Goal: Complete application form

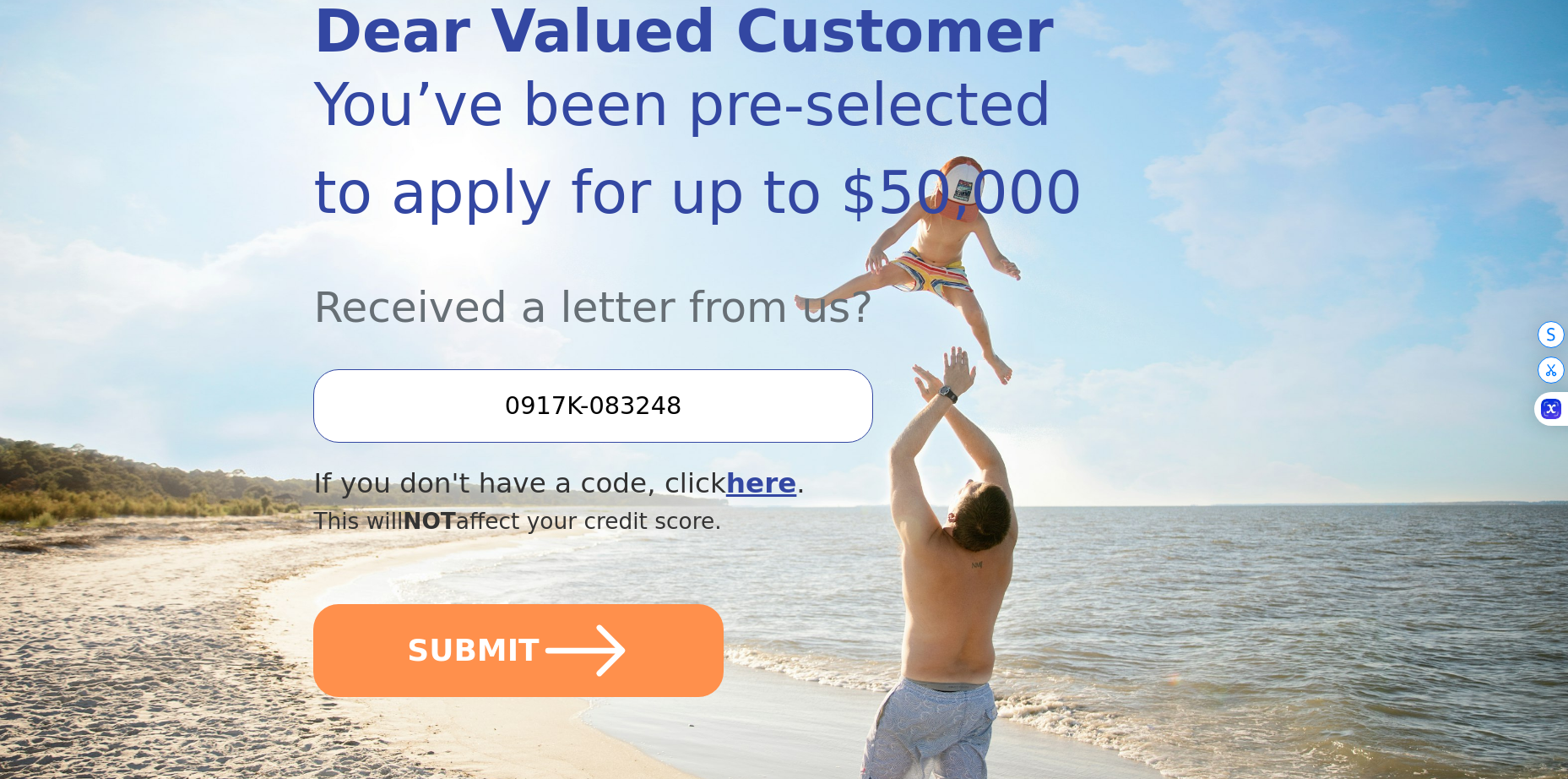
scroll to position [254, 0]
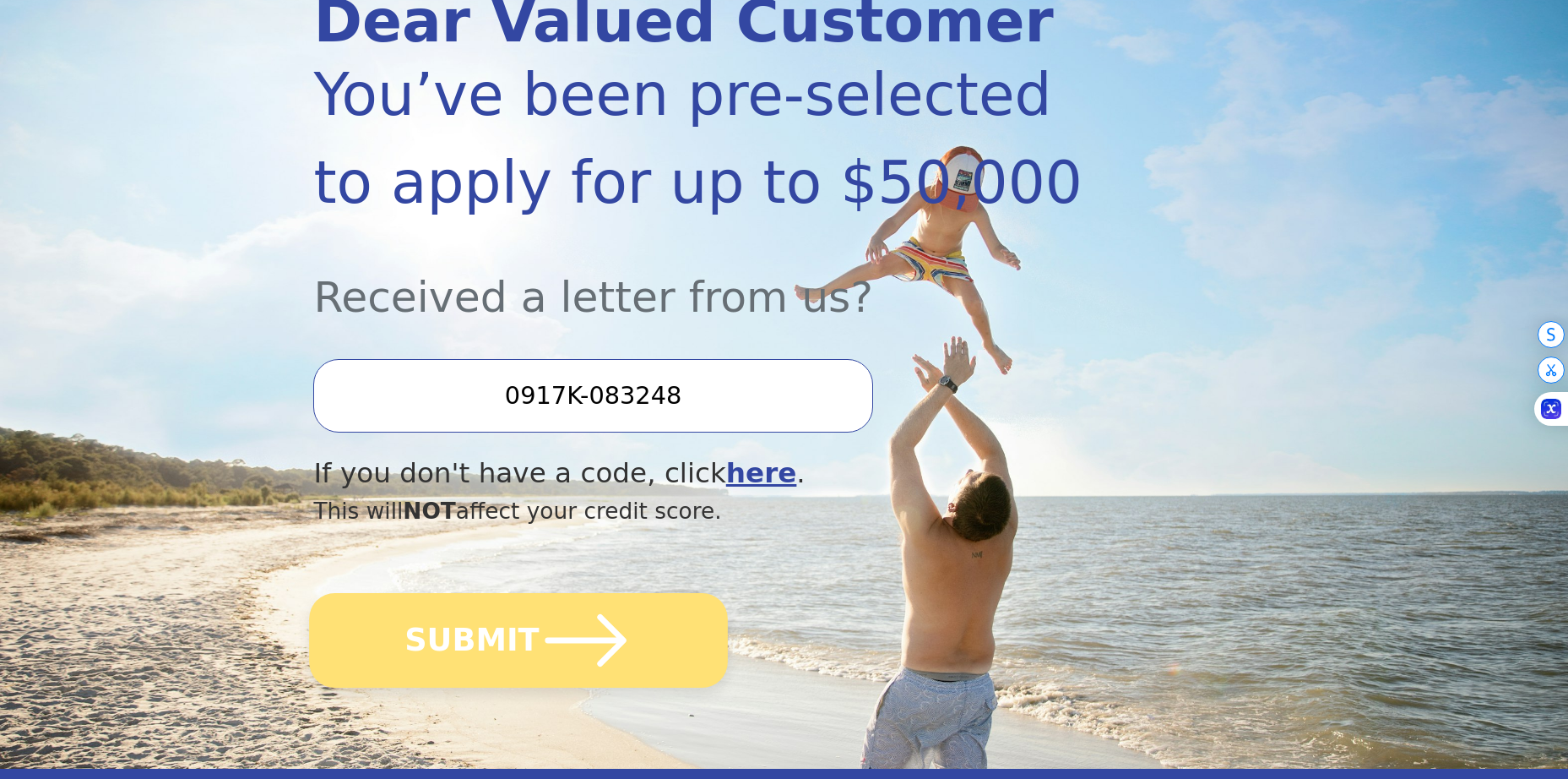
click at [540, 658] on icon "submit" at bounding box center [586, 640] width 93 height 93
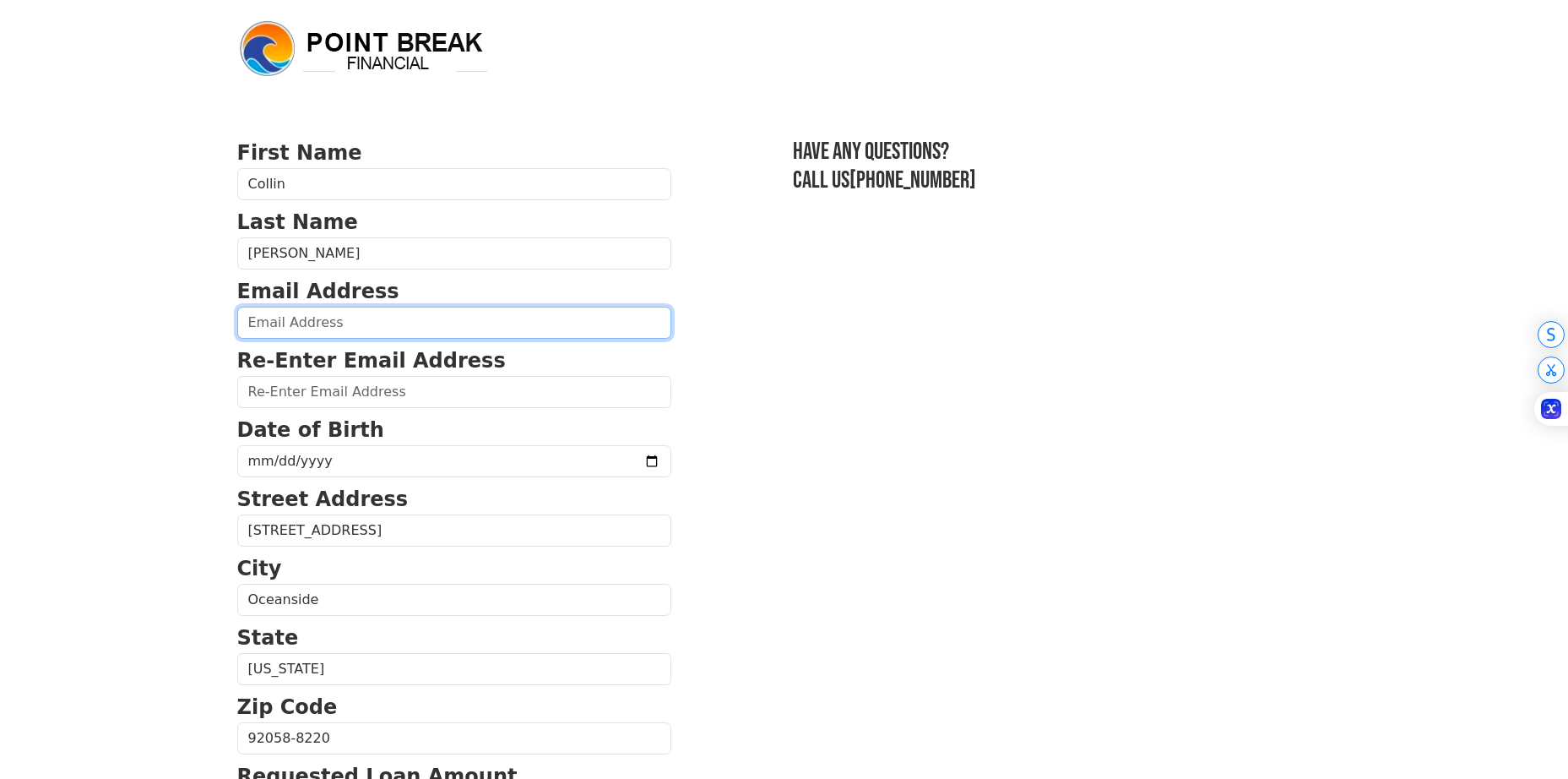
click at [376, 327] on input "email" at bounding box center [454, 322] width 434 height 32
type input "[PERSON_NAME][EMAIL_ADDRESS][DOMAIN_NAME]"
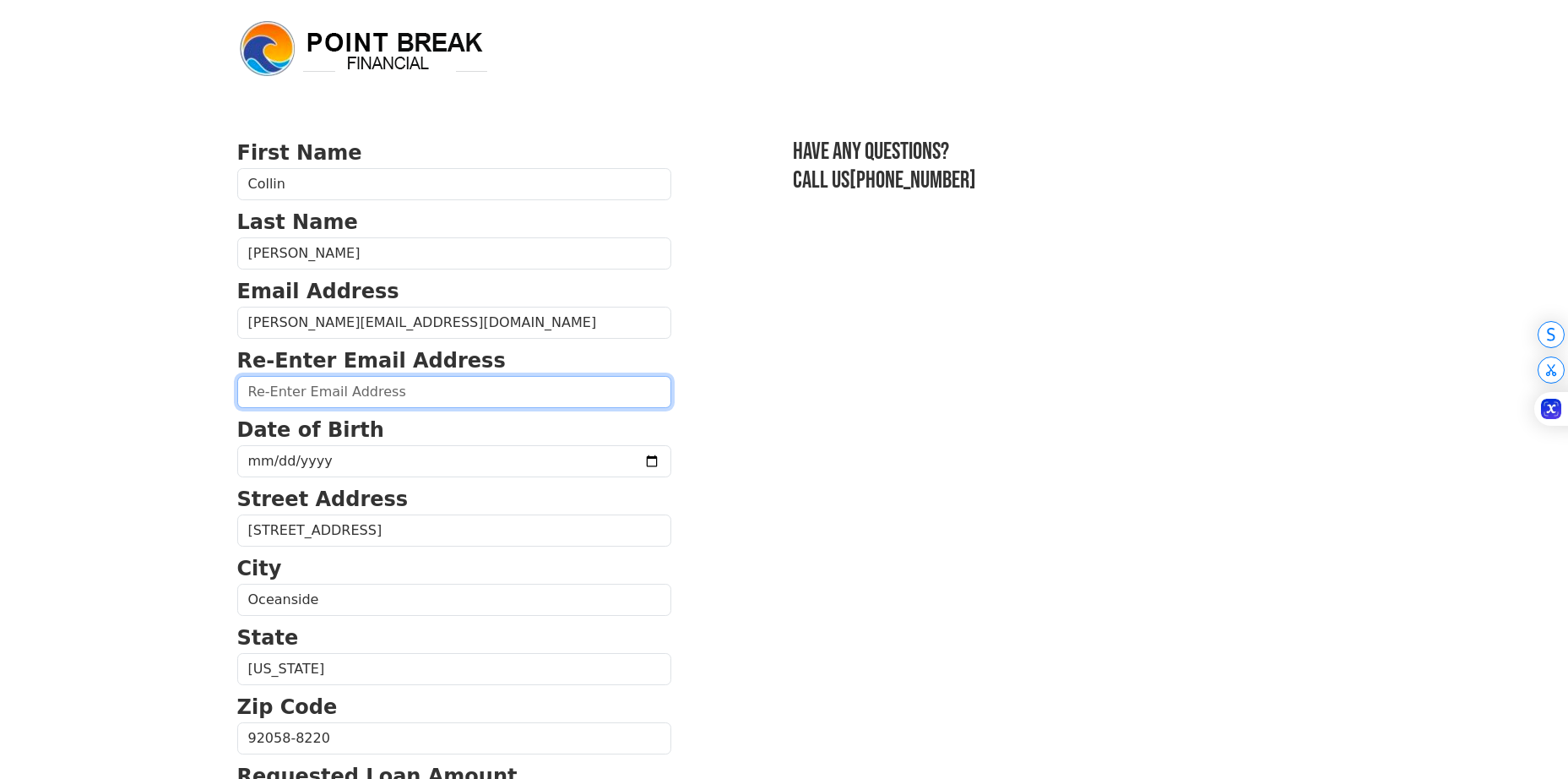
click at [354, 388] on input "email" at bounding box center [454, 391] width 434 height 32
type input "wright.collin99@gmail.com"
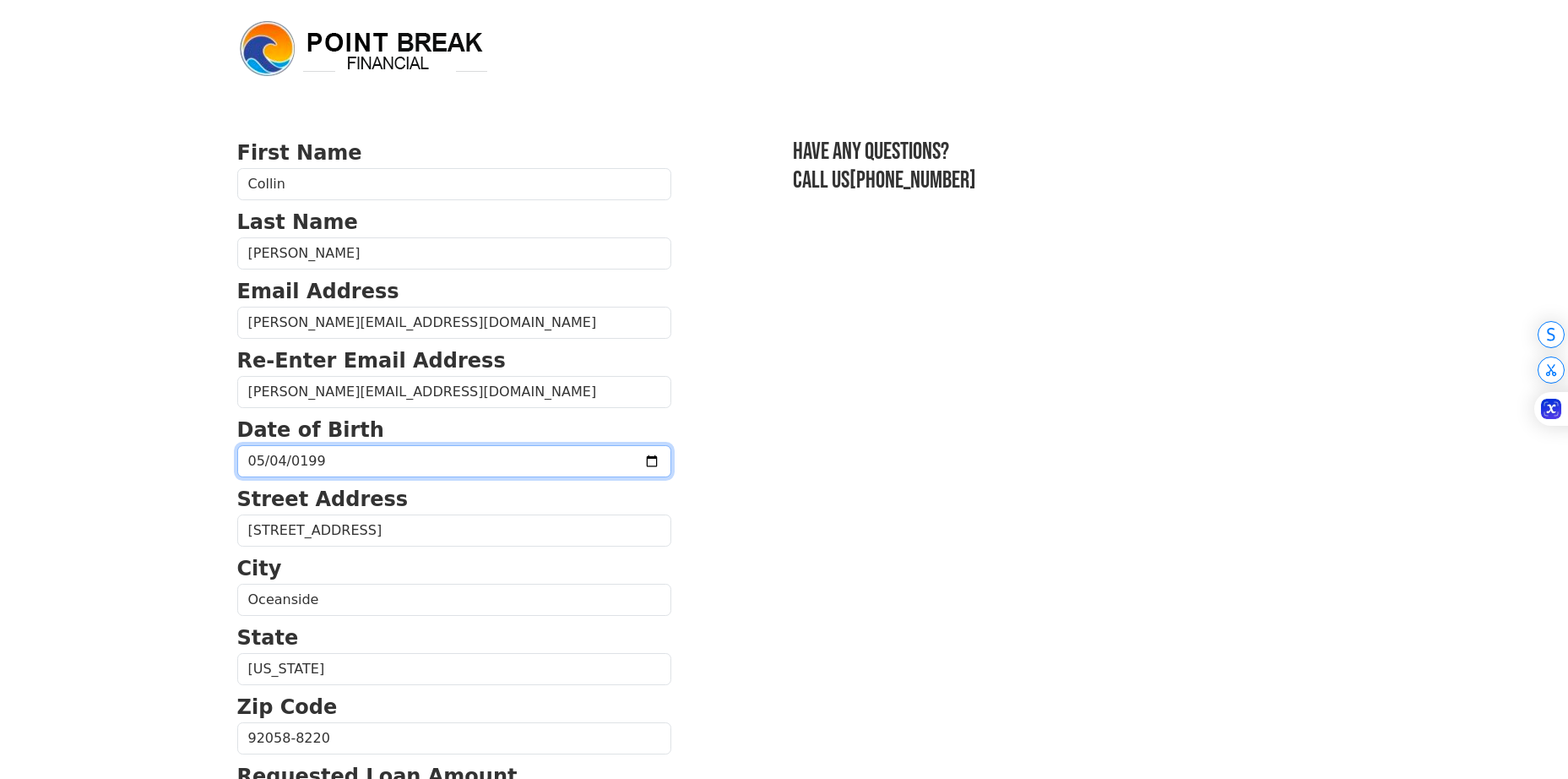
type input "1999-05-04"
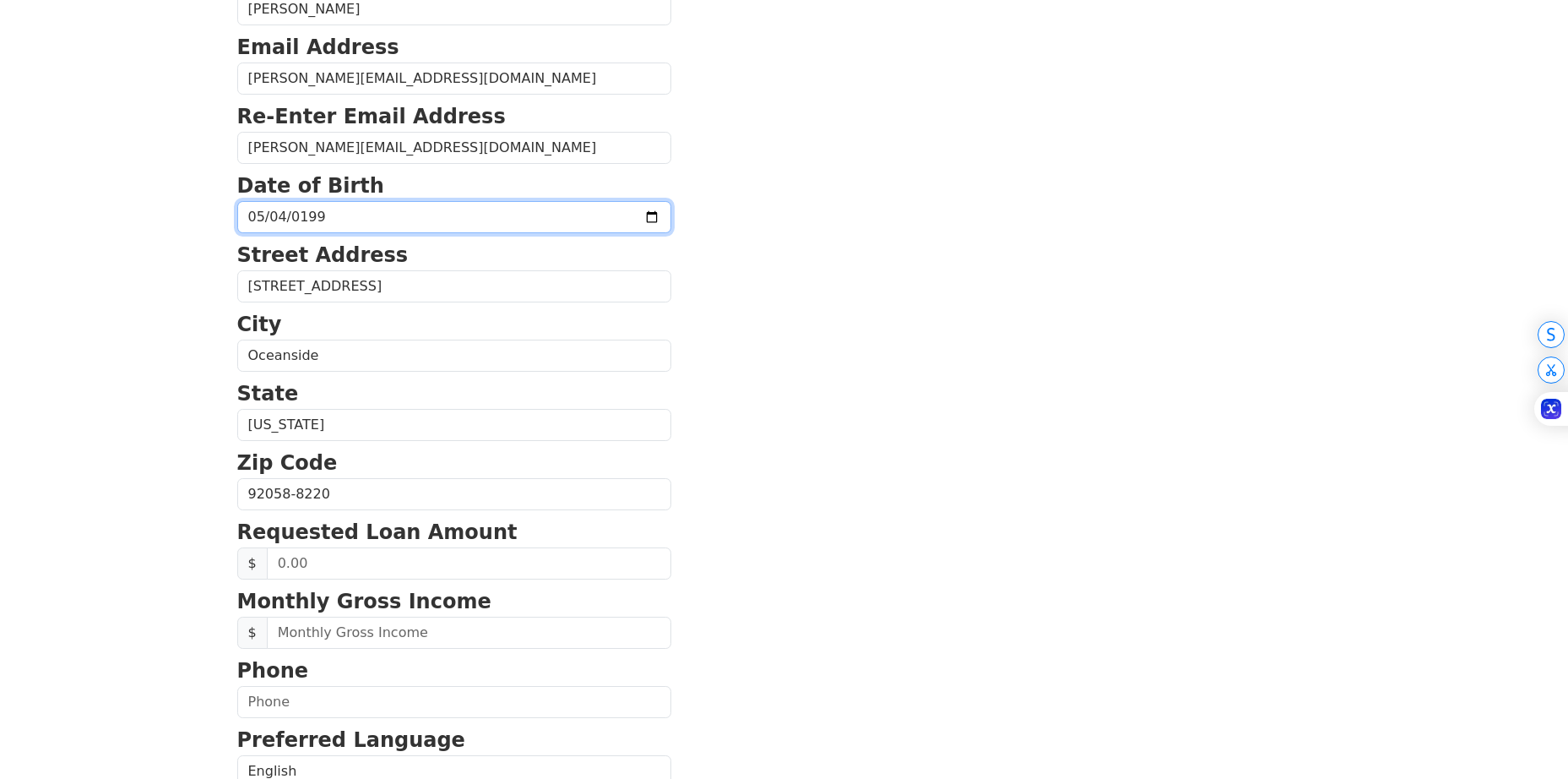
scroll to position [254, 0]
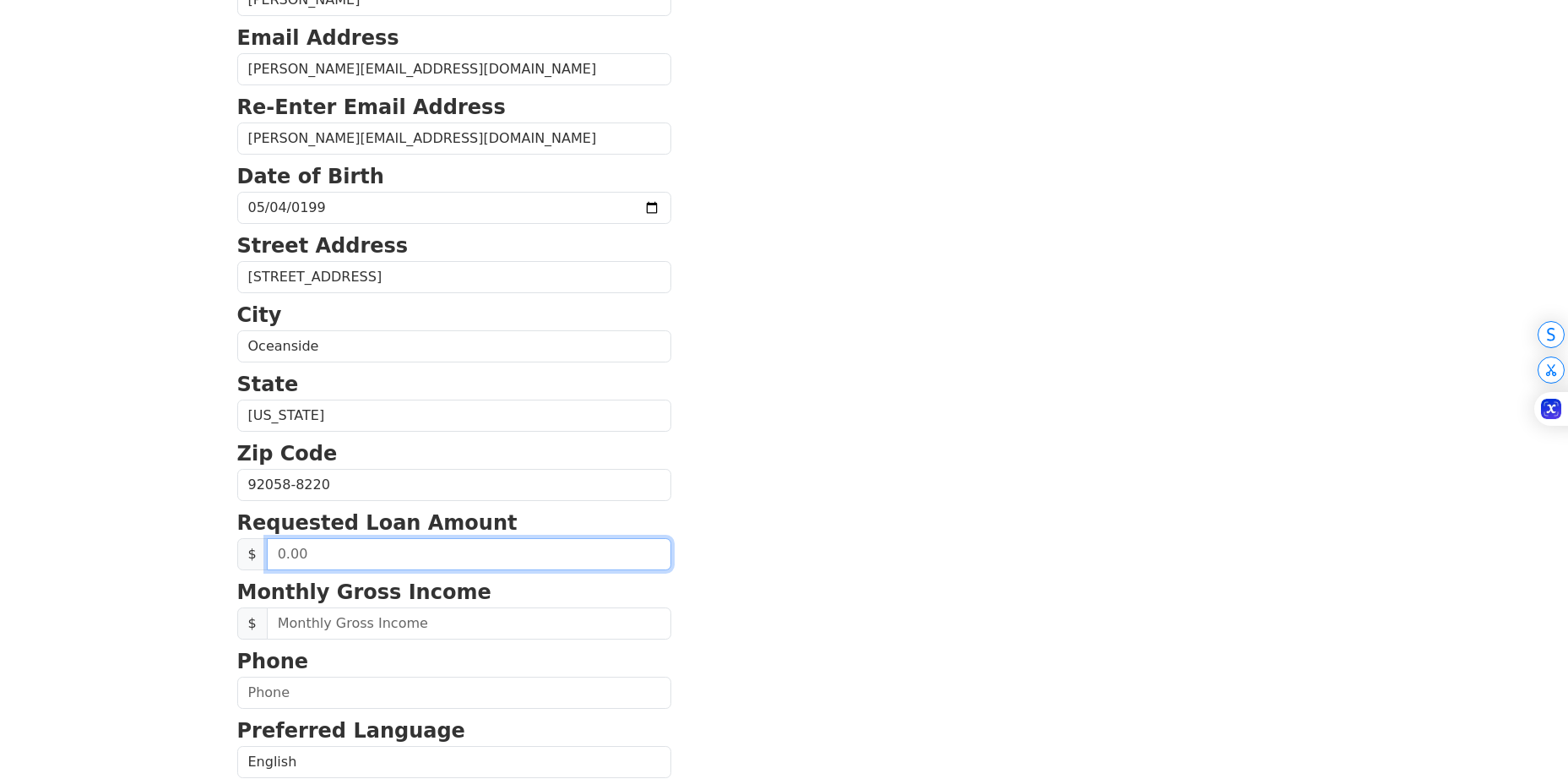
click at [321, 552] on input "text" at bounding box center [470, 553] width 405 height 32
drag, startPoint x: 338, startPoint y: 553, endPoint x: 263, endPoint y: 546, distance: 75.3
click at [263, 546] on div "$" at bounding box center [454, 553] width 434 height 32
type input "10,000.00"
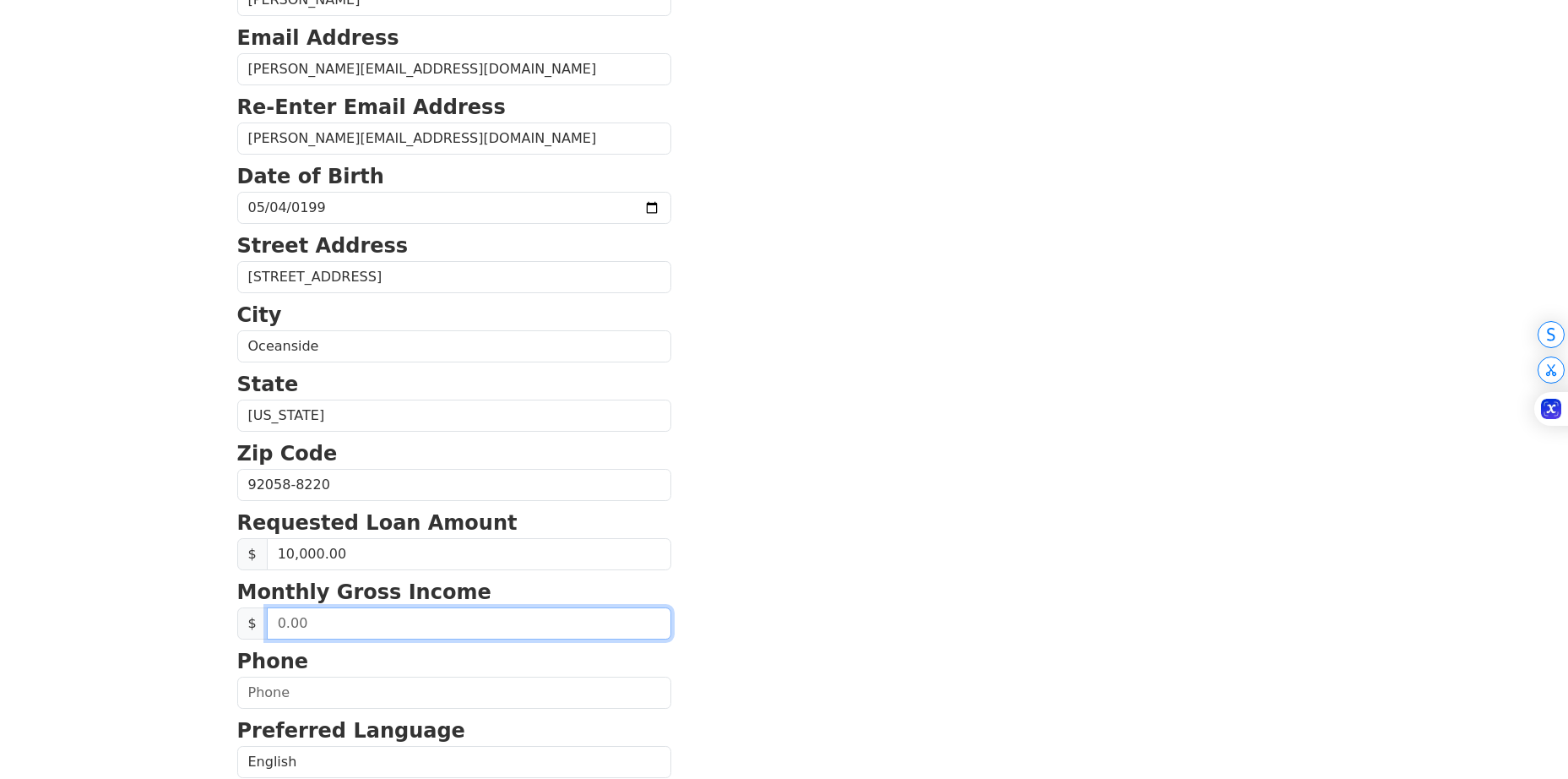
click at [398, 616] on input "text" at bounding box center [470, 623] width 405 height 32
type input "117,000.00"
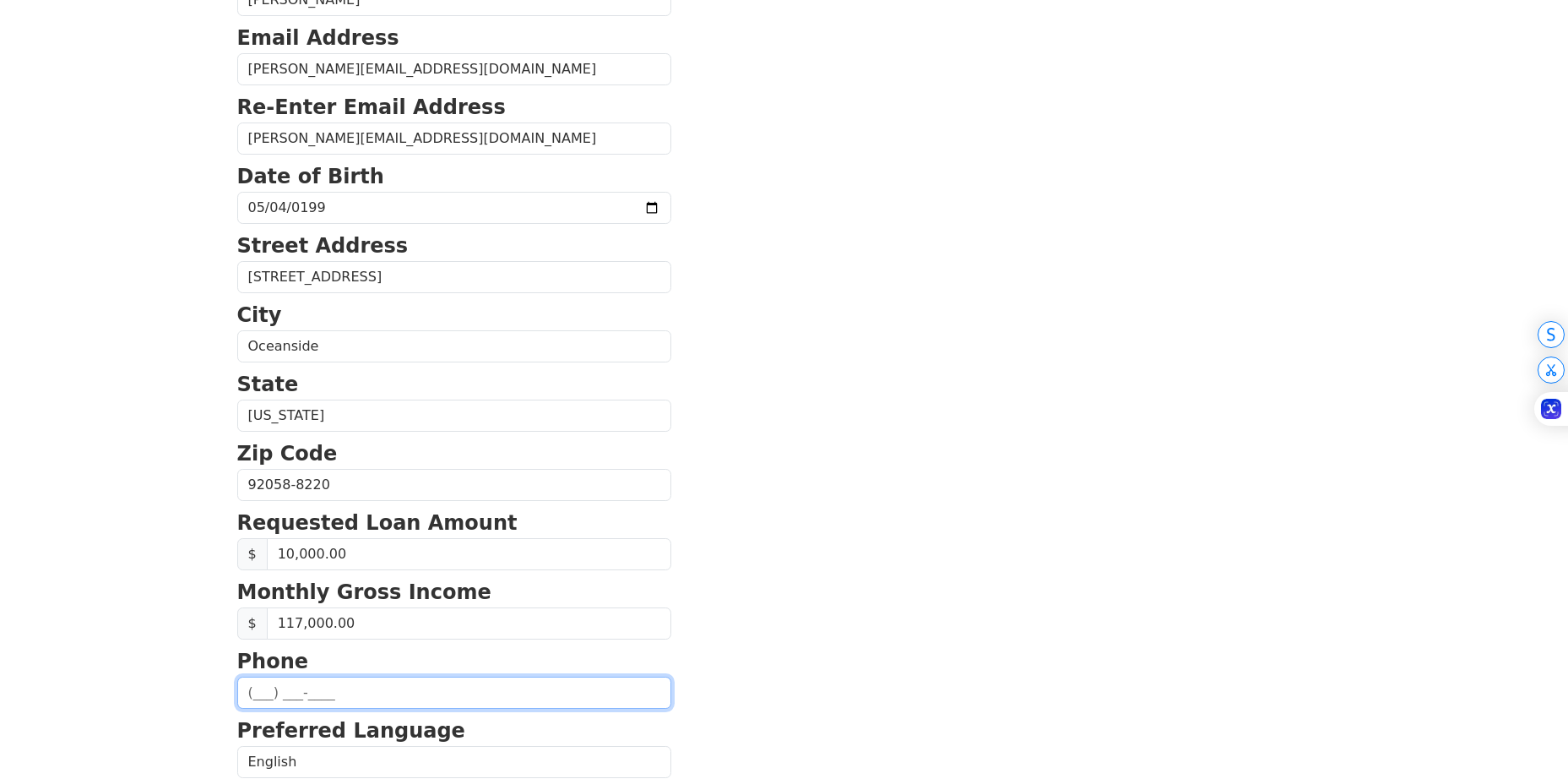
click at [350, 694] on input "text" at bounding box center [454, 692] width 434 height 32
type input "(817) 889-3702"
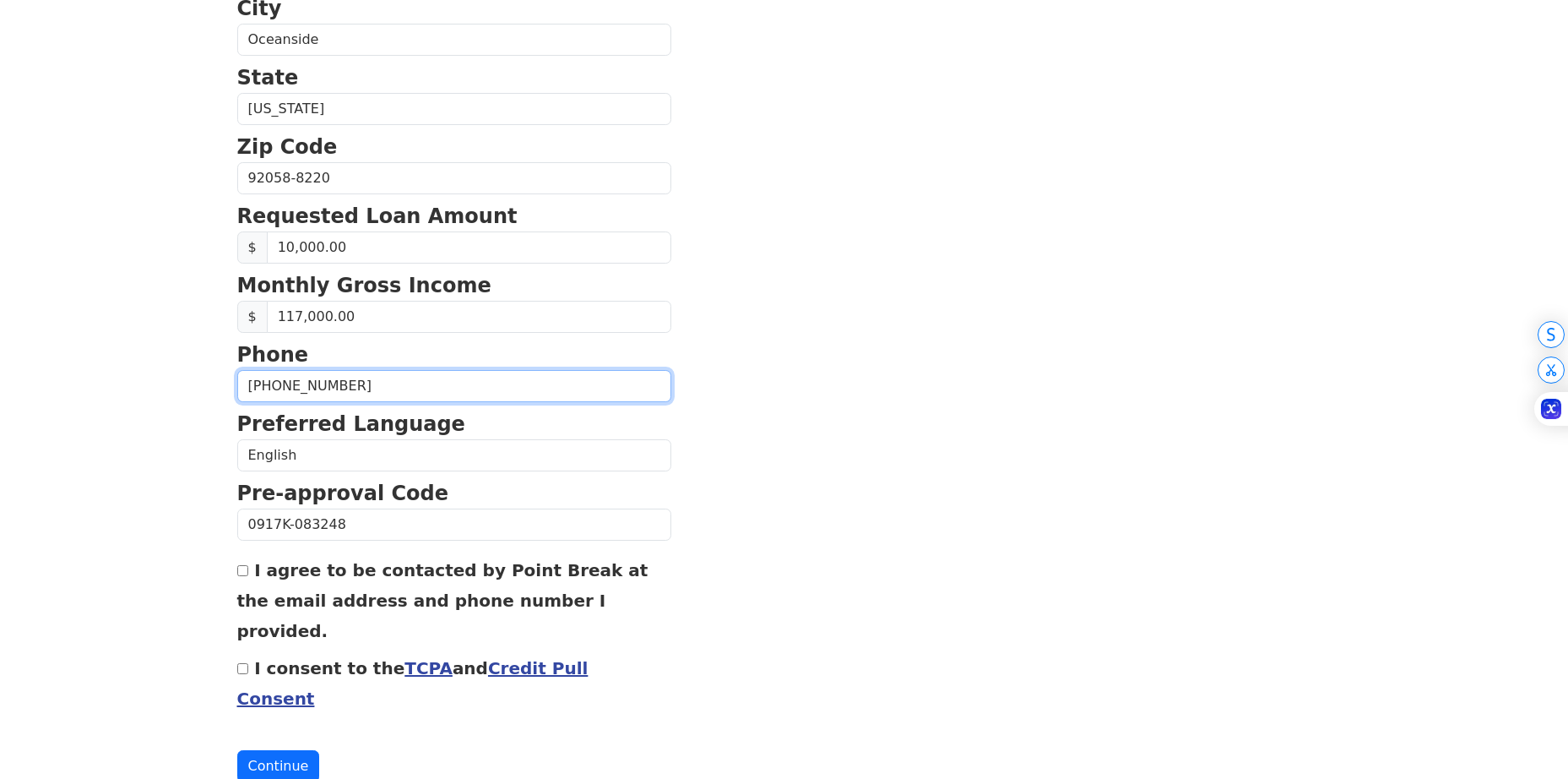
scroll to position [566, 0]
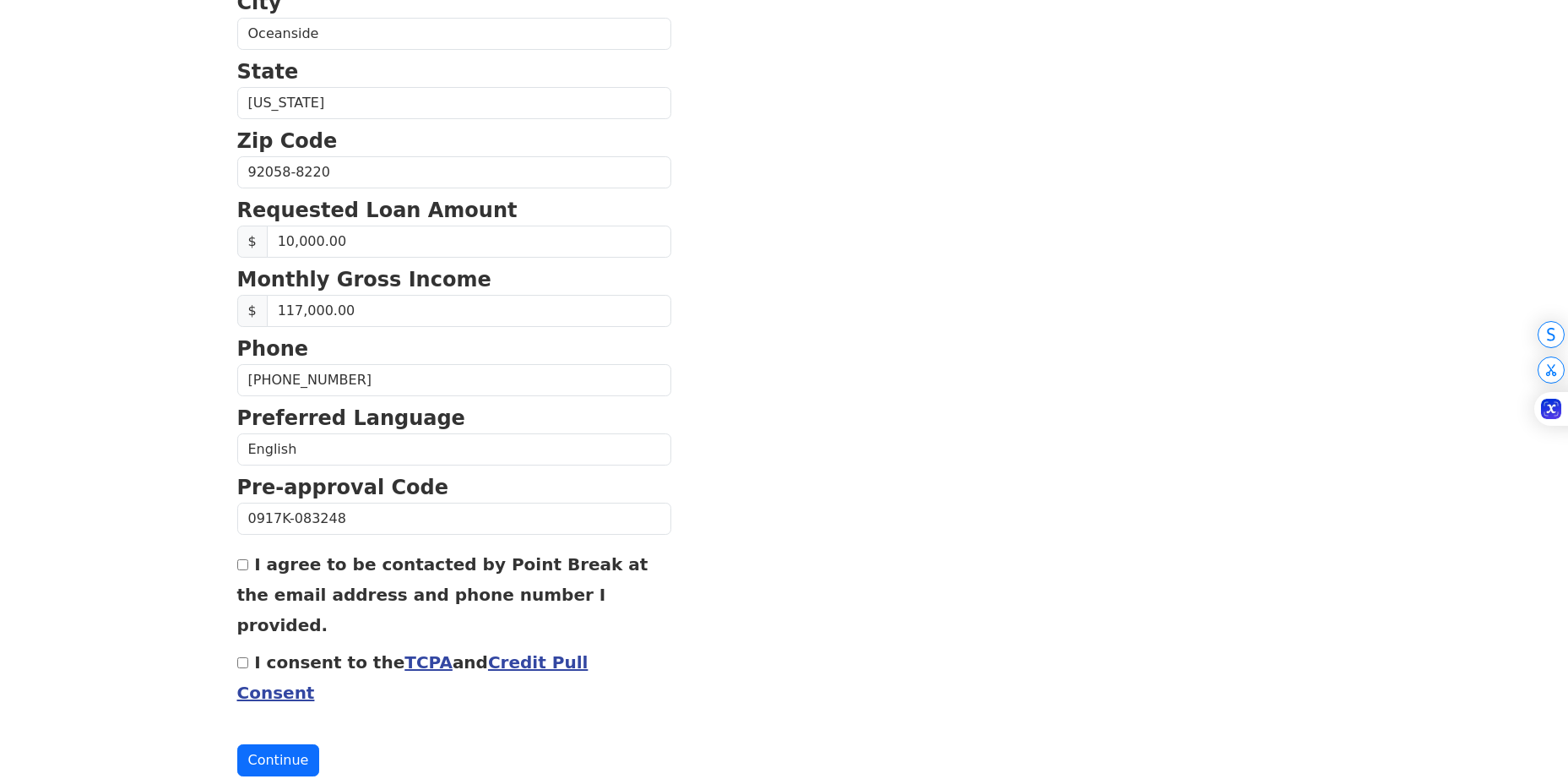
click at [241, 567] on input "I agree to be contacted by Point Break at the email address and phone number I …" at bounding box center [242, 564] width 11 height 11
checkbox input "true"
click at [233, 625] on div "First Name Collin Last Name Wright Email Address wright.collin99@gmail.com Re-E…" at bounding box center [785, 135] width 1115 height 1403
click at [243, 657] on input "I consent to the TCPA and Credit Pull Consent" at bounding box center [242, 661] width 11 height 11
checkbox input "true"
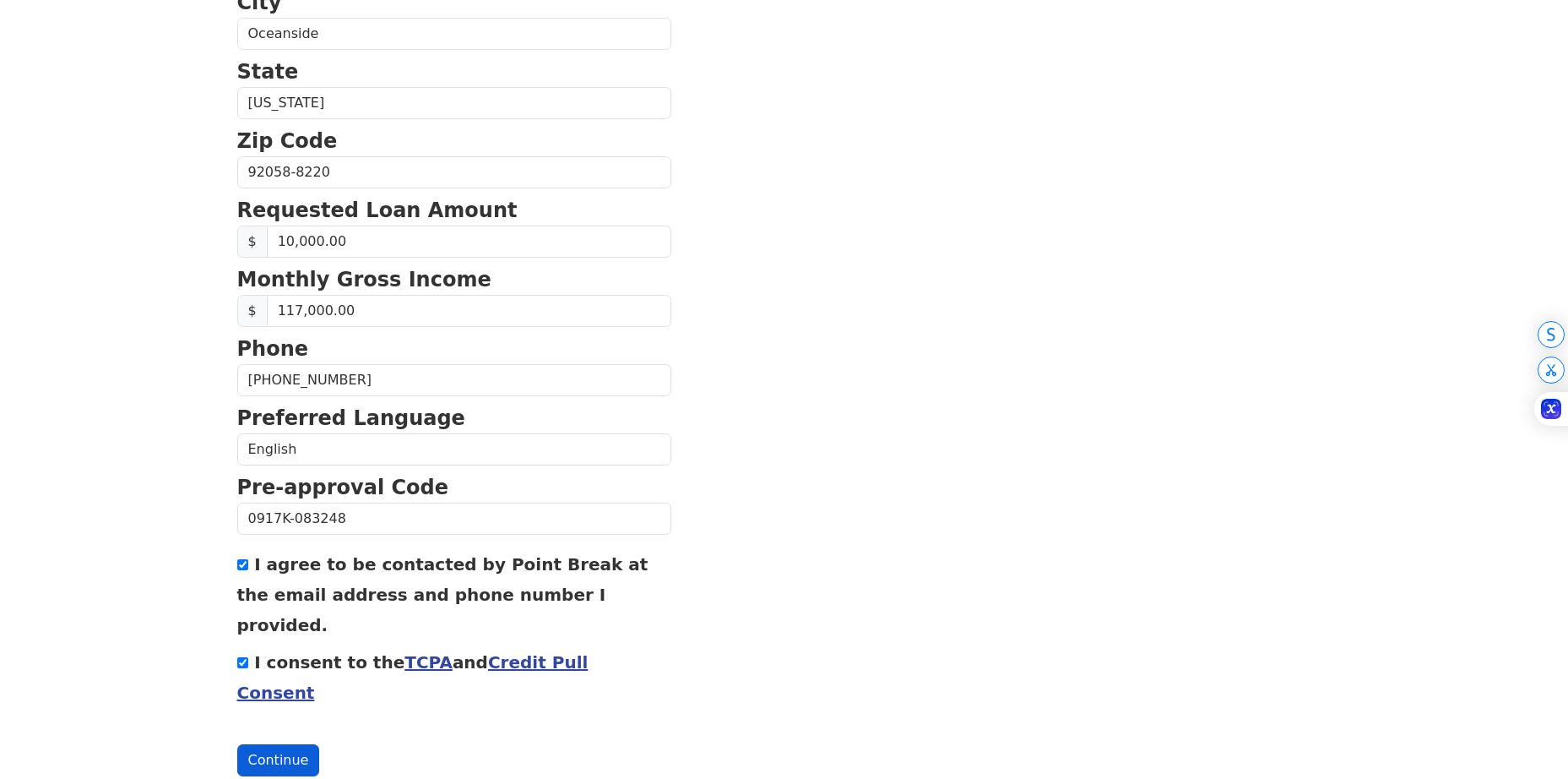
click at [310, 744] on button "Continue" at bounding box center [279, 760] width 83 height 32
